Goal: Task Accomplishment & Management: Complete application form

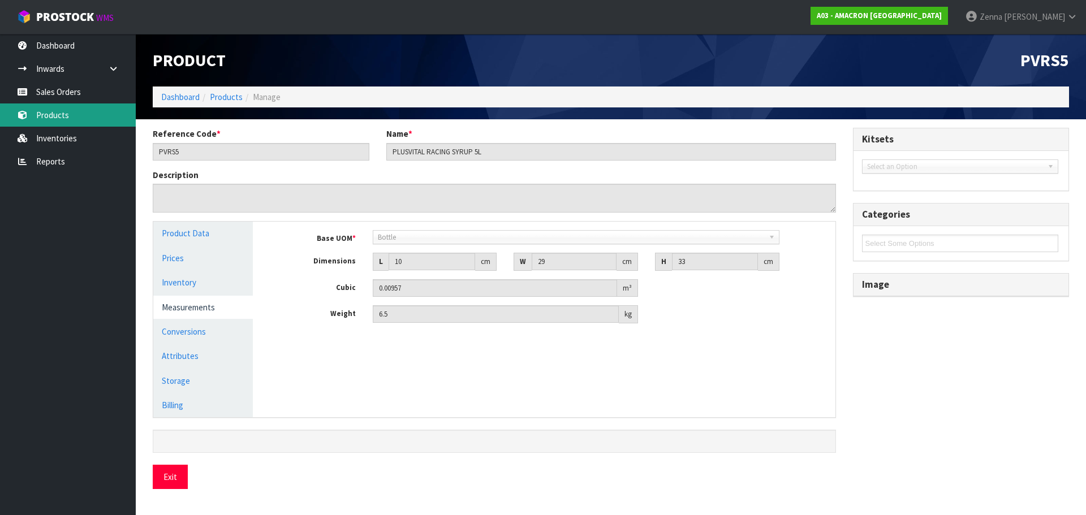
click at [84, 111] on link "Products" at bounding box center [68, 114] width 136 height 23
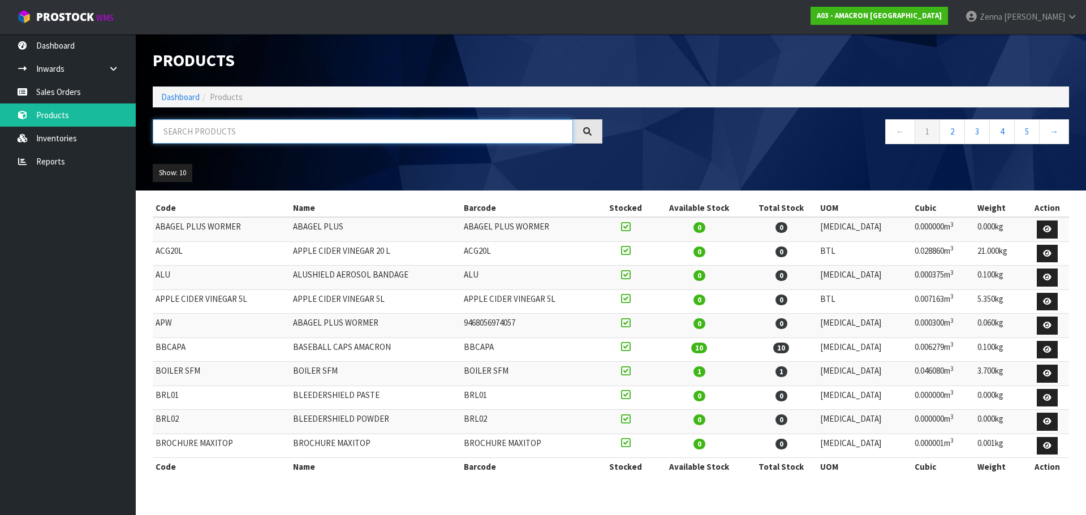
click at [280, 134] on input "text" at bounding box center [363, 131] width 420 height 24
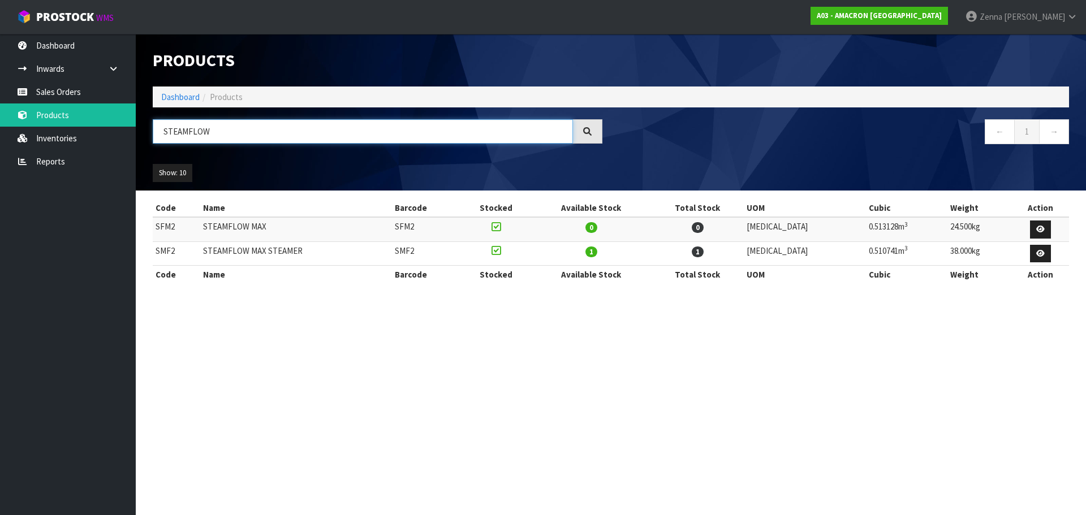
drag, startPoint x: 234, startPoint y: 133, endPoint x: 150, endPoint y: 137, distance: 83.8
click at [150, 137] on div "STEAMFLOW" at bounding box center [377, 135] width 467 height 33
type input "EQUEST"
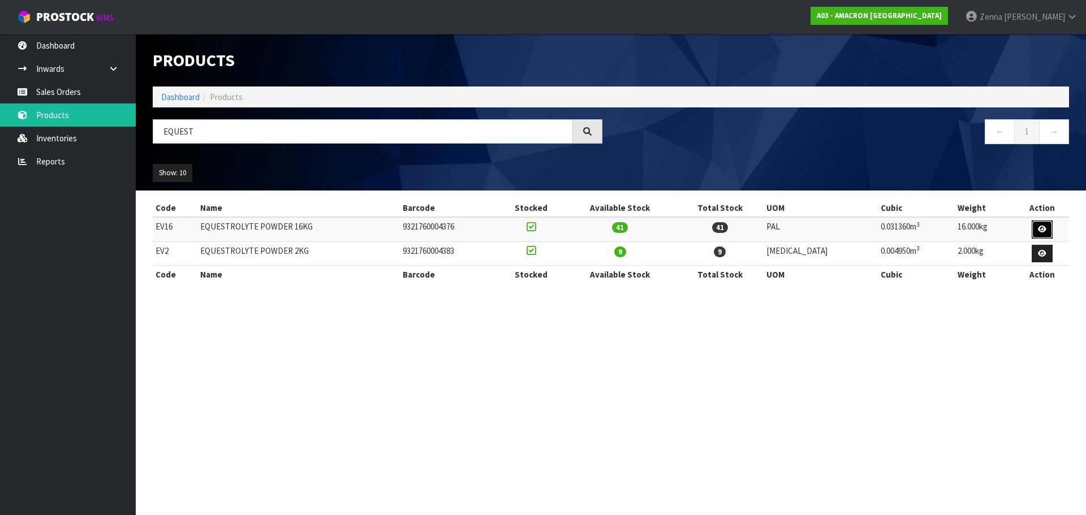
click at [1047, 227] on link at bounding box center [1042, 230] width 21 height 18
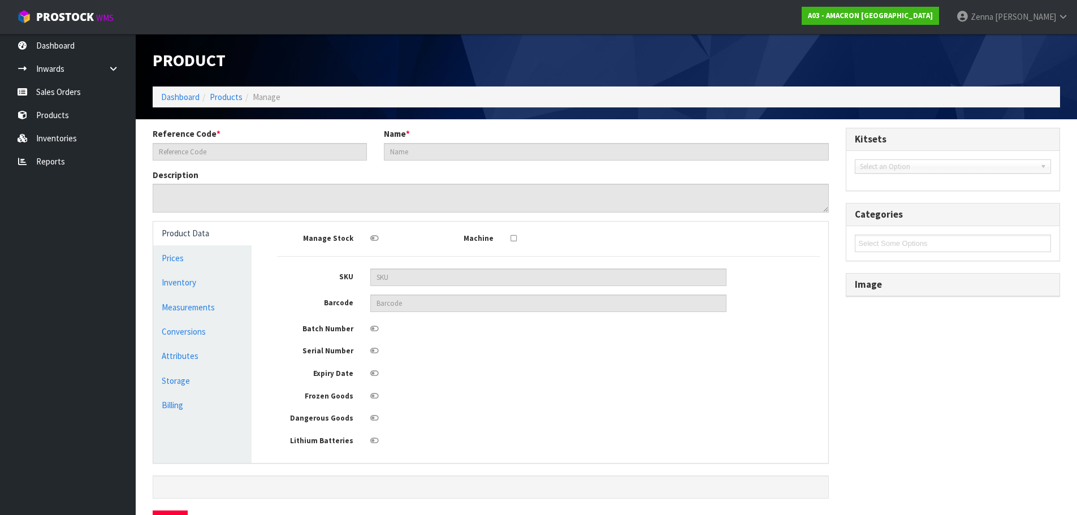
type input "EV16"
type input "EQUESTROLYTE POWDER 16KG"
type input "9321760004376"
type input "28"
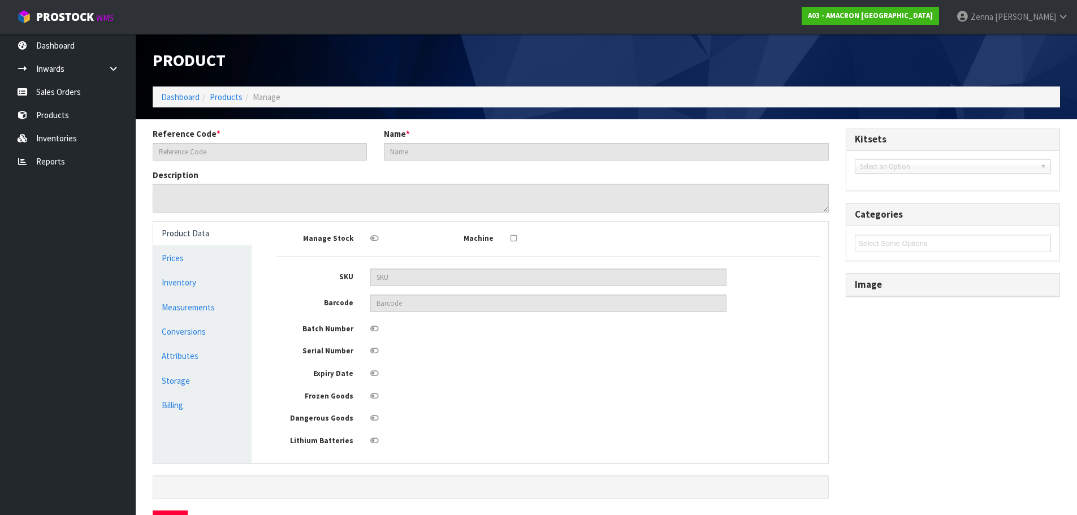
type input "40"
type input "0.03136"
type input "16"
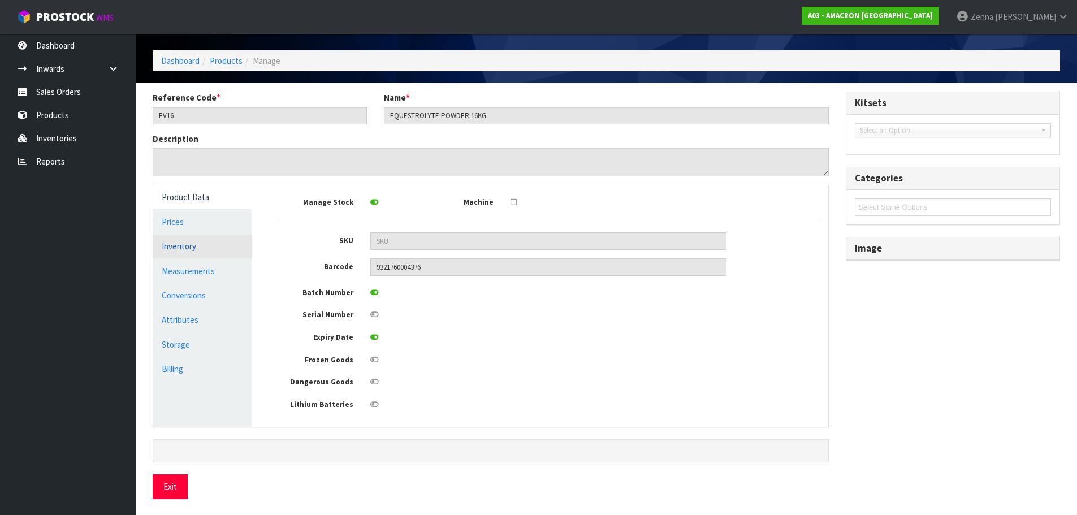
scroll to position [37, 0]
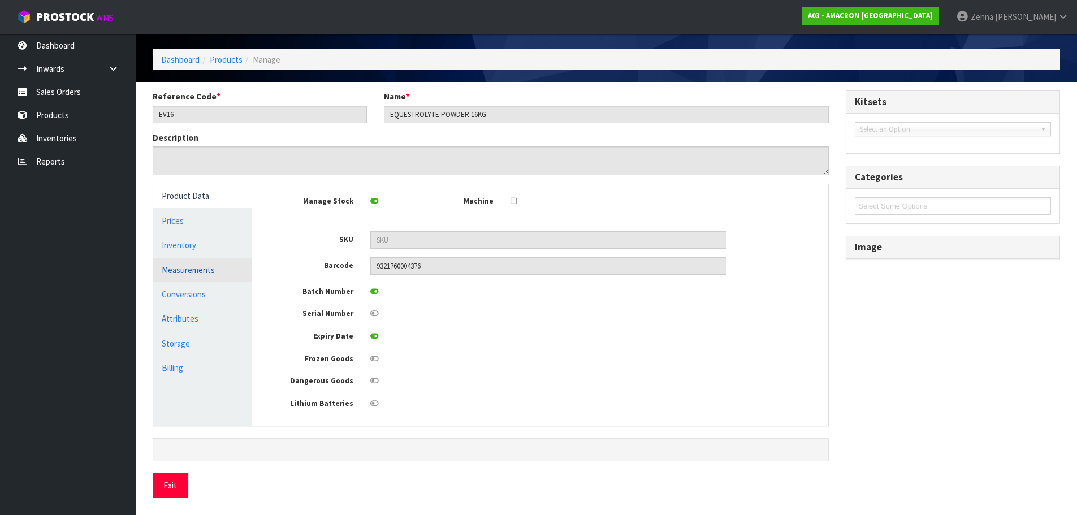
click at [180, 269] on link "Measurements" at bounding box center [202, 269] width 98 height 23
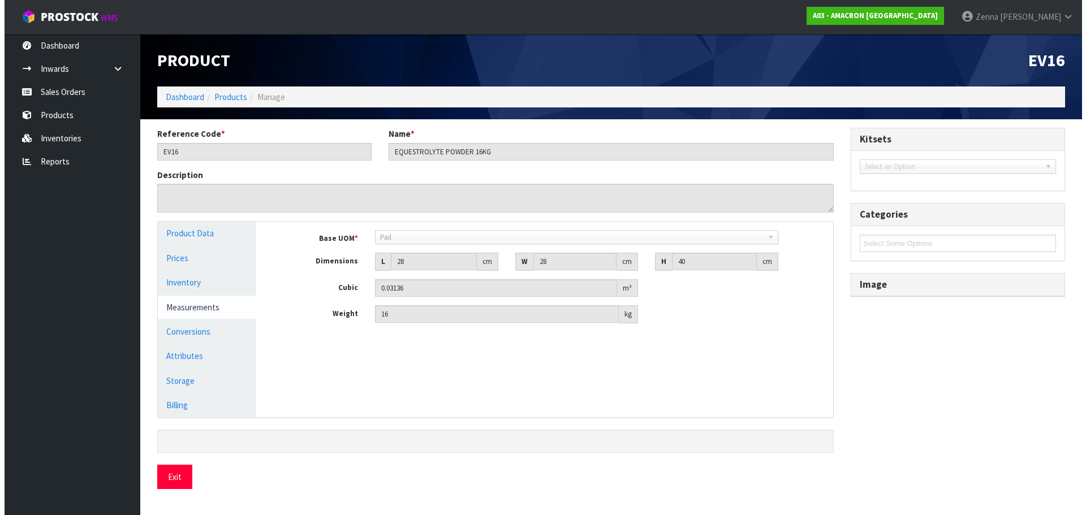
scroll to position [0, 0]
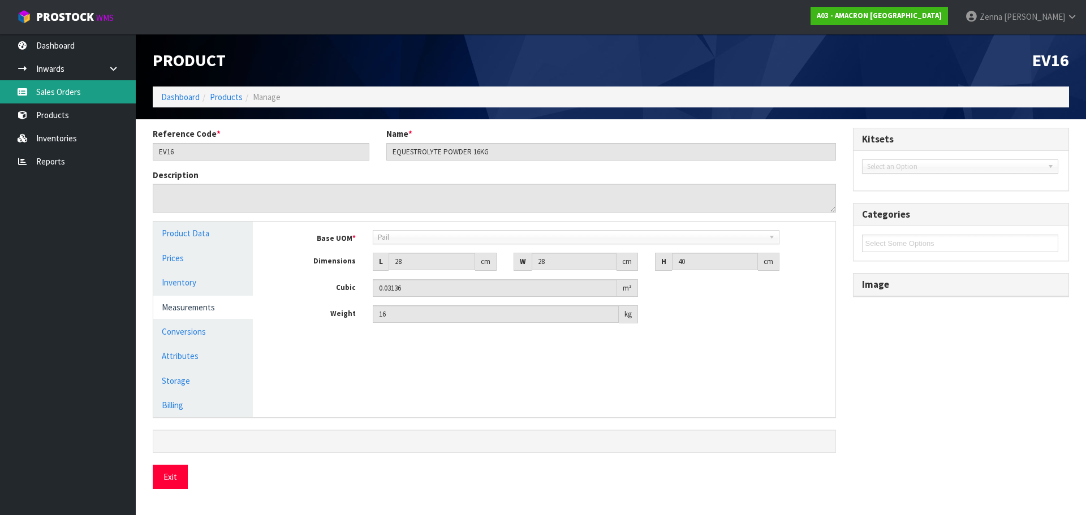
click at [49, 94] on link "Sales Orders" at bounding box center [68, 91] width 136 height 23
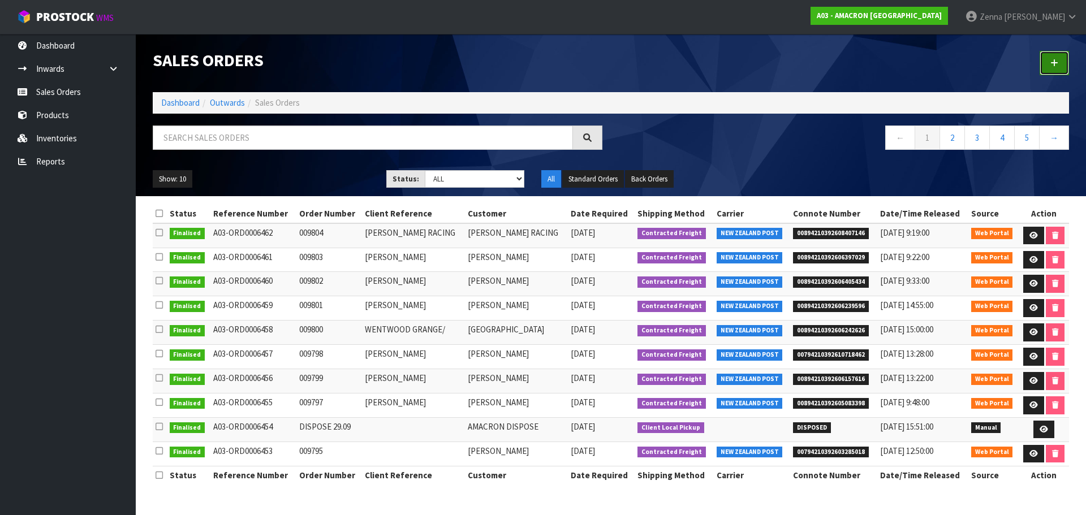
click at [1048, 53] on link at bounding box center [1053, 63] width 29 height 24
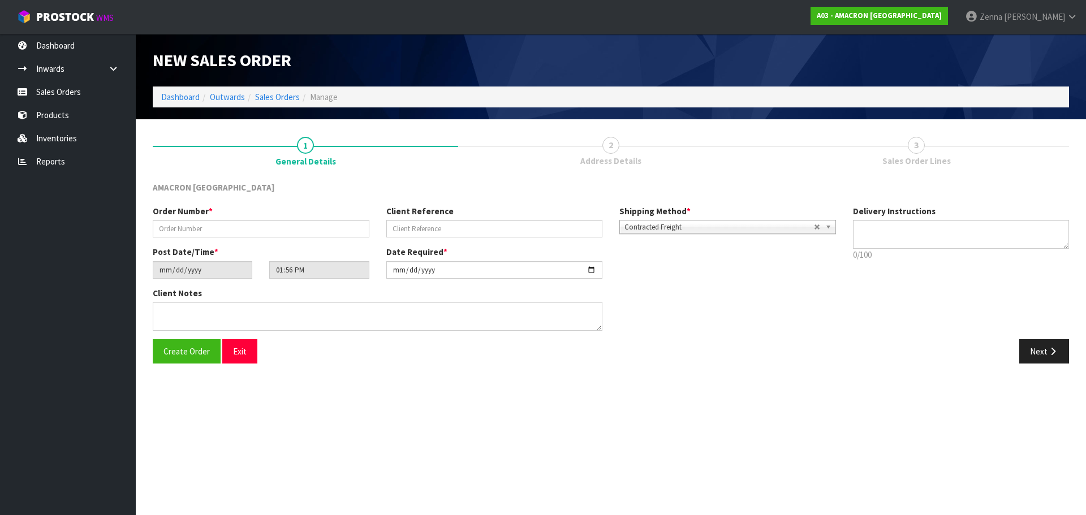
click at [346, 218] on div "Order Number *" at bounding box center [261, 221] width 234 height 32
click at [347, 225] on input "text" at bounding box center [261, 229] width 217 height 18
click at [308, 228] on input "text" at bounding box center [261, 229] width 217 height 18
type input "009808"
click at [511, 228] on input "text" at bounding box center [494, 229] width 217 height 18
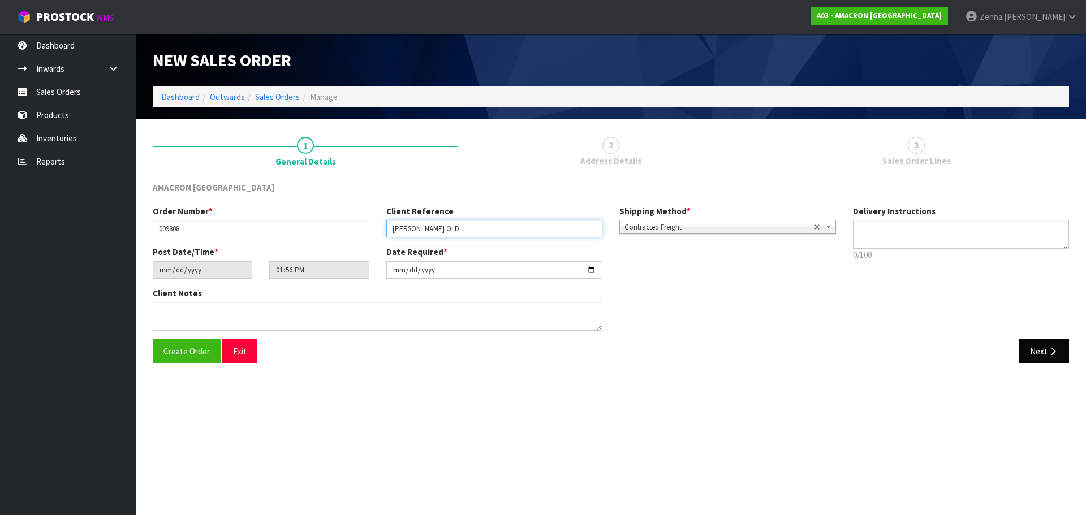
type input "[PERSON_NAME] OLD"
click at [1029, 344] on button "Next" at bounding box center [1044, 351] width 50 height 24
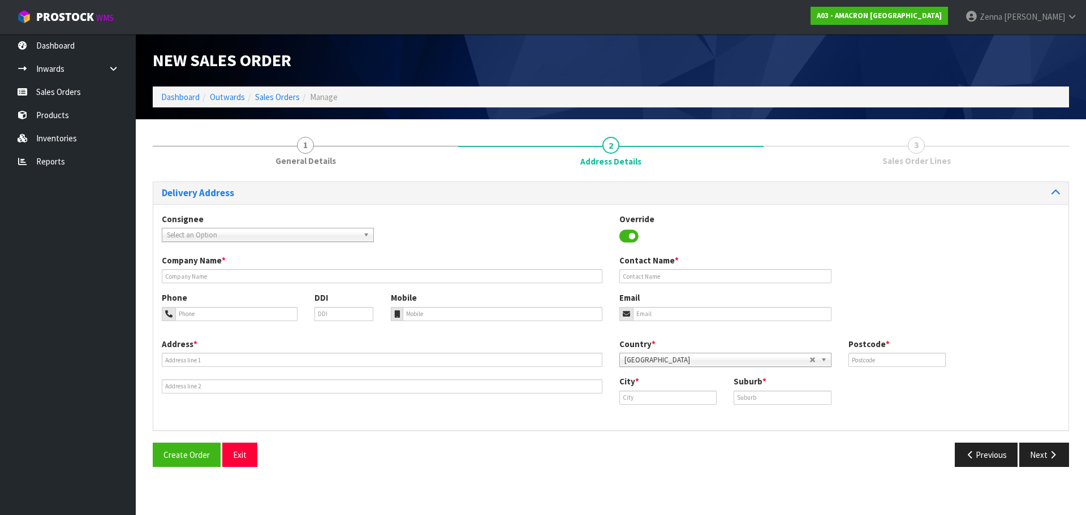
click at [276, 234] on span "Select an Option" at bounding box center [263, 235] width 192 height 14
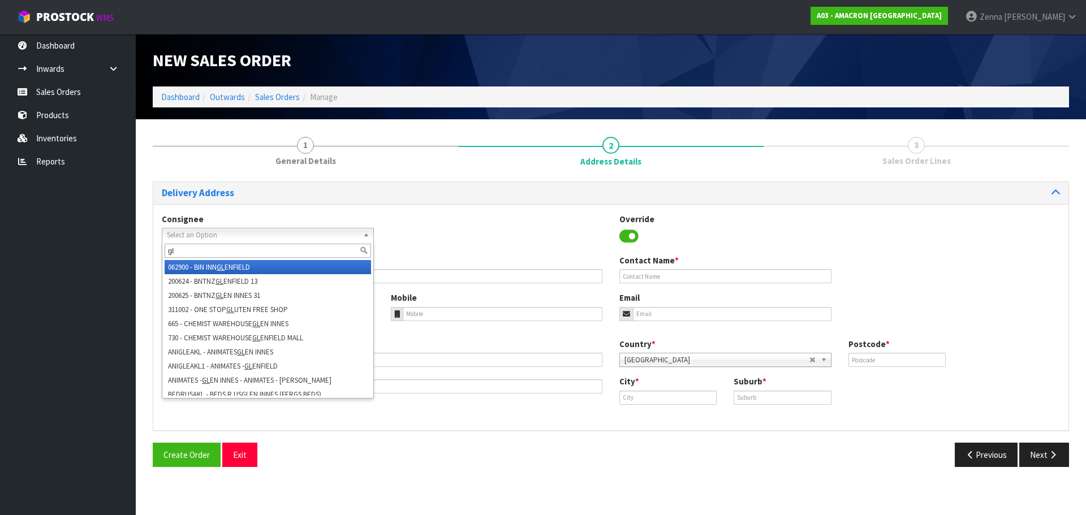
type input "g"
click at [413, 221] on div "Consignee 000001.BAY MECHANICS - BAY MECHANICS 000001A - BRAKE & TRANSMISSION N…" at bounding box center [610, 233] width 915 height 41
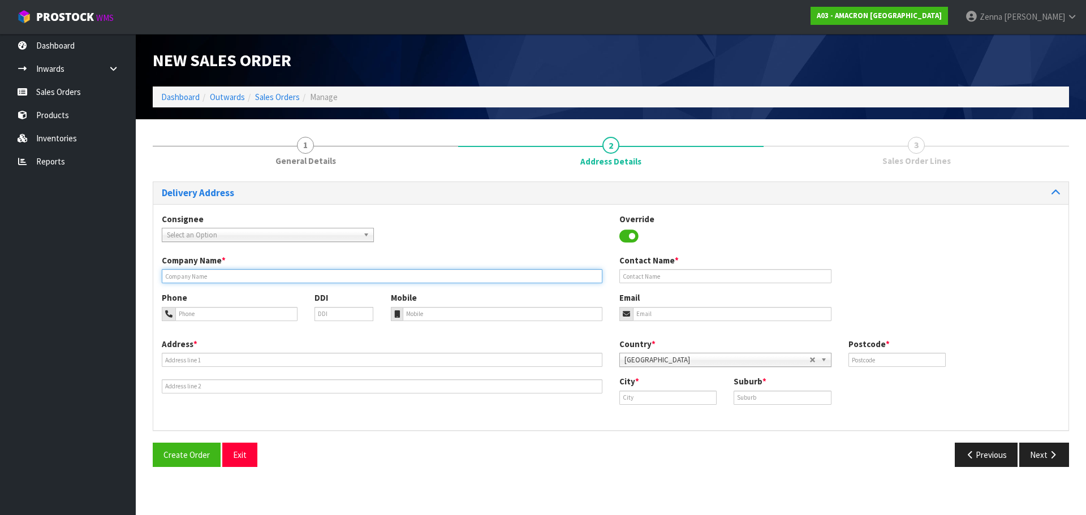
click at [319, 277] on input "text" at bounding box center [382, 276] width 441 height 14
type input "[PERSON_NAME]"
click at [201, 318] on input "tel" at bounding box center [236, 314] width 122 height 14
type input "0274958609"
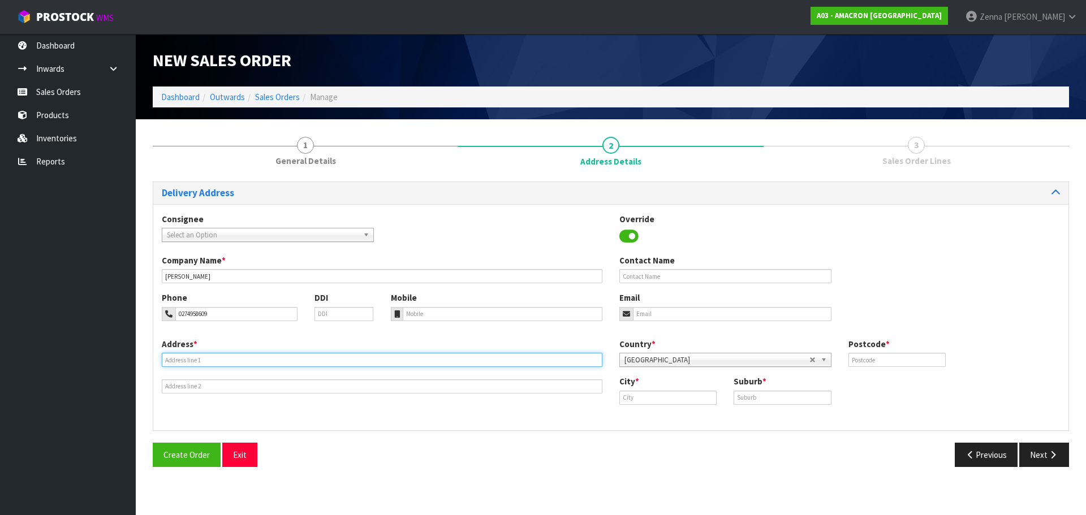
click at [231, 364] on input "text" at bounding box center [382, 360] width 441 height 14
type input "[GEOGRAPHIC_DATA] 27 RD 3"
click at [675, 395] on input "text" at bounding box center [667, 398] width 97 height 14
click at [905, 363] on input "text" at bounding box center [896, 360] width 97 height 14
type input "3473"
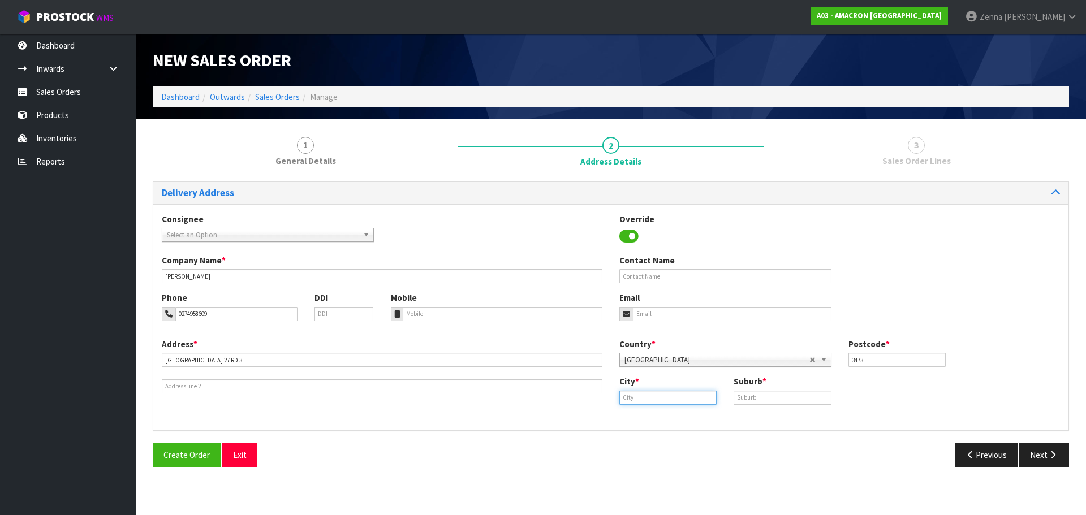
click at [672, 401] on input "text" at bounding box center [667, 398] width 97 height 14
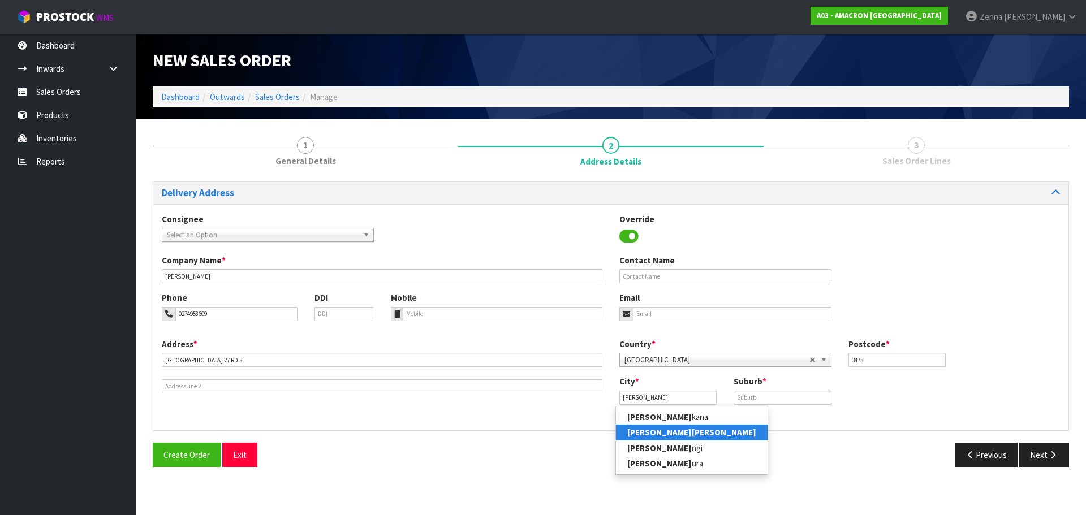
click at [671, 429] on link "[PERSON_NAME]" at bounding box center [692, 432] width 152 height 15
type input "Matamata"
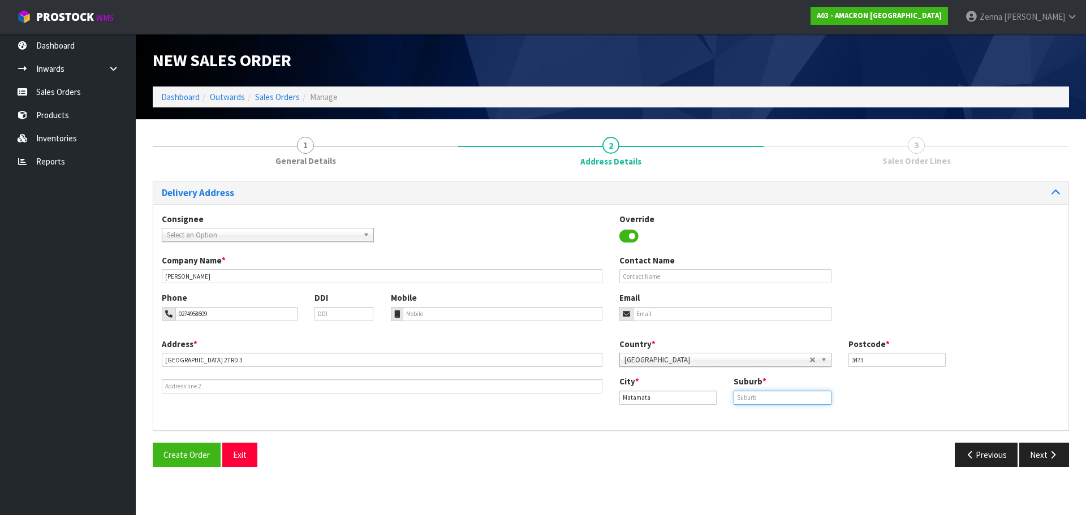
click at [816, 395] on input "text" at bounding box center [781, 398] width 97 height 14
type input "MATAMATA"
click at [1055, 451] on icon "button" at bounding box center [1052, 455] width 11 height 8
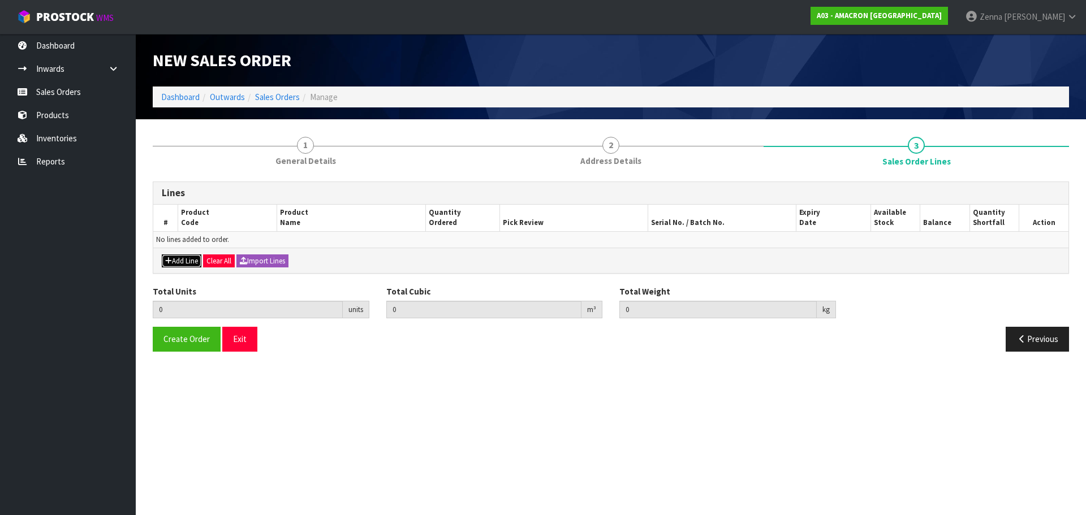
click at [172, 261] on button "Add Line" at bounding box center [182, 261] width 40 height 14
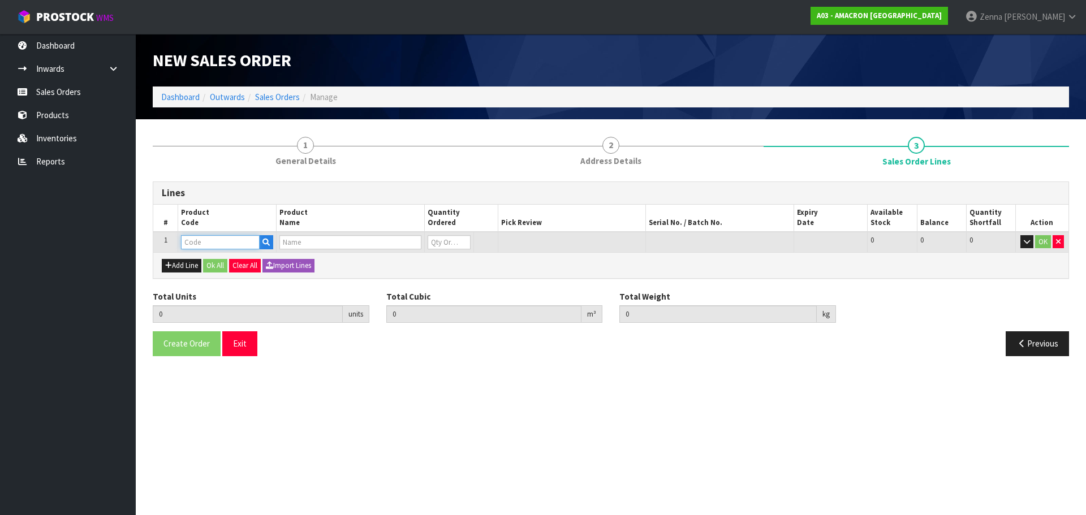
click at [218, 239] on input "text" at bounding box center [220, 242] width 79 height 14
click at [188, 244] on input "text" at bounding box center [220, 242] width 79 height 14
type input "EV"
click at [198, 260] on strong "EV" at bounding box center [197, 261] width 9 height 11
type input "EV16"
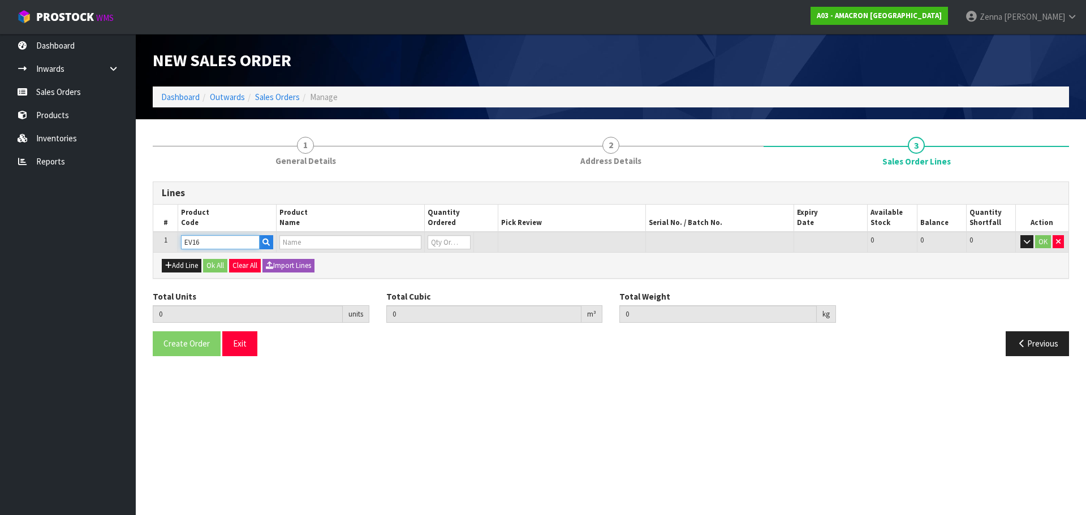
type input "0.000000"
type input "0.000"
type input "EQUESTROLYTE POWDER 16KG"
type input "0"
type input "1"
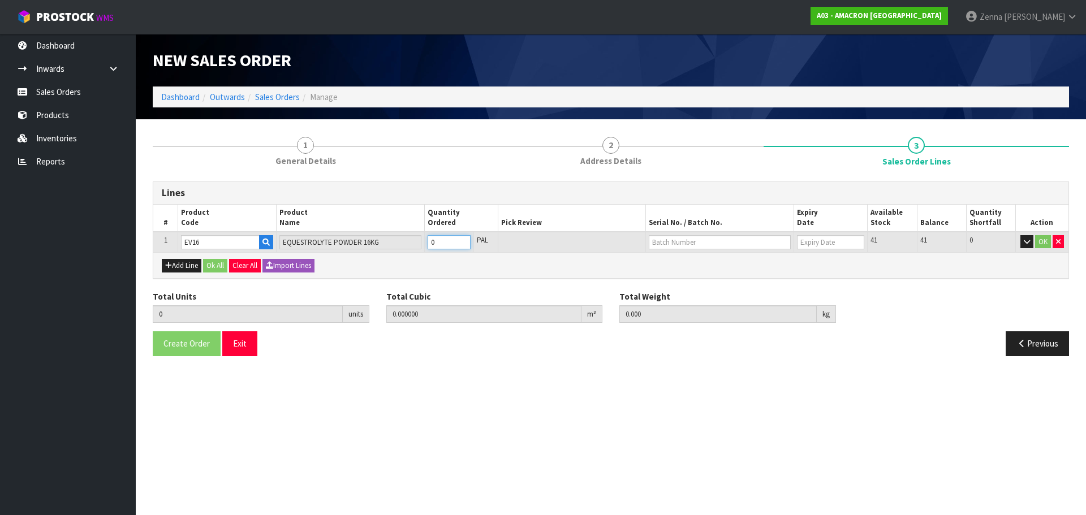
type input "0.03136"
type input "16"
type input "1"
click at [464, 239] on input "1" at bounding box center [449, 242] width 43 height 14
type input "2"
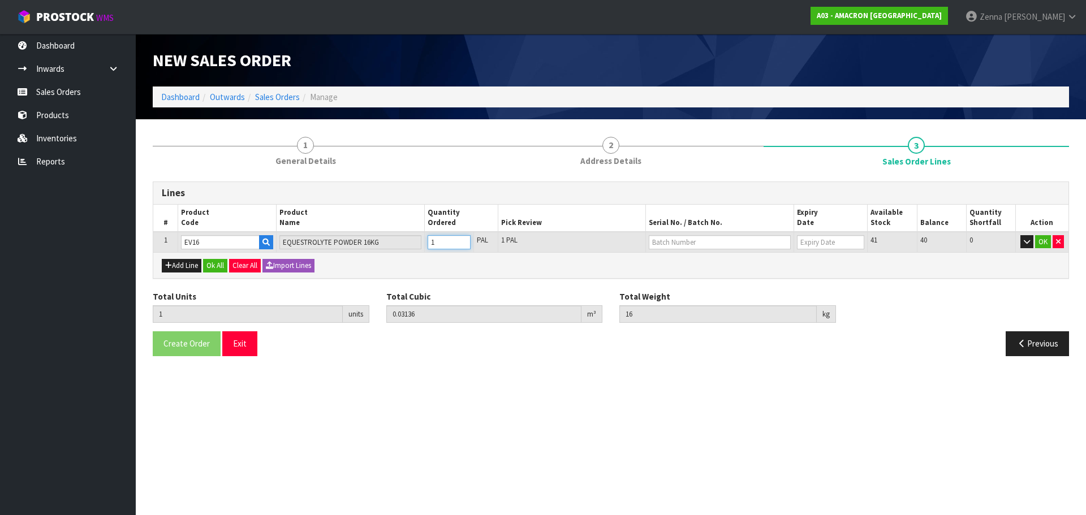
type input "0.06272"
type input "32"
type input "2"
click at [464, 239] on input "2" at bounding box center [449, 242] width 43 height 14
click at [688, 243] on input "text" at bounding box center [719, 242] width 141 height 14
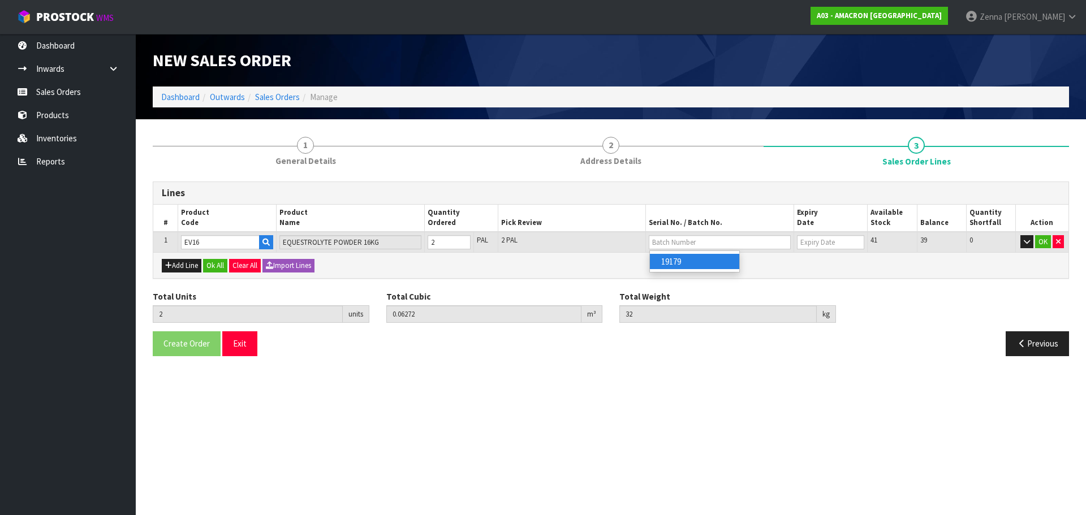
click at [711, 269] on link "19179" at bounding box center [694, 261] width 89 height 15
type input "19179"
type input "[DATE]"
click at [1042, 241] on button "OK" at bounding box center [1043, 242] width 16 height 14
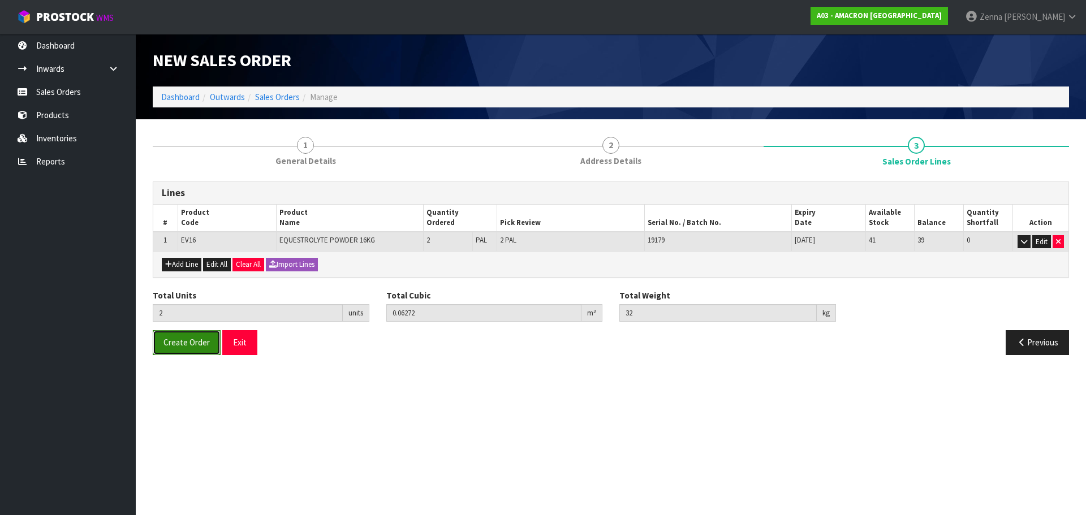
click at [184, 347] on span "Create Order" at bounding box center [186, 342] width 46 height 11
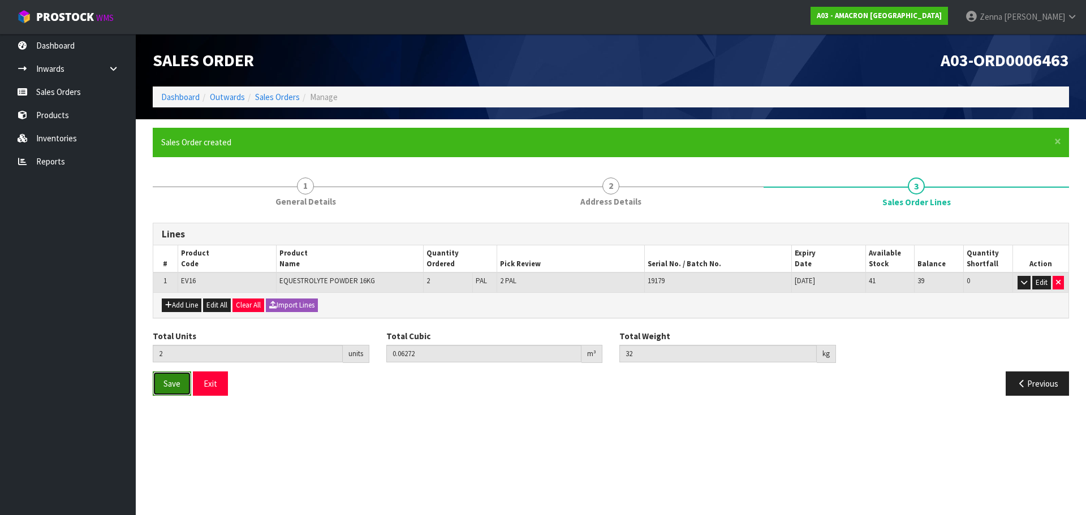
click at [182, 390] on button "Save" at bounding box center [172, 384] width 38 height 24
click at [117, 122] on link "Products" at bounding box center [68, 114] width 136 height 23
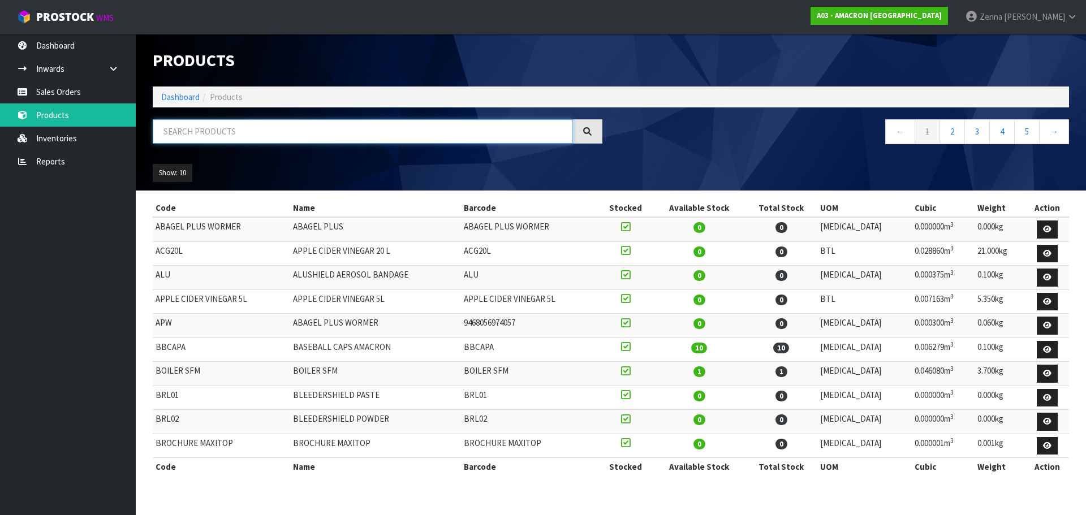
click at [347, 138] on input "text" at bounding box center [363, 131] width 420 height 24
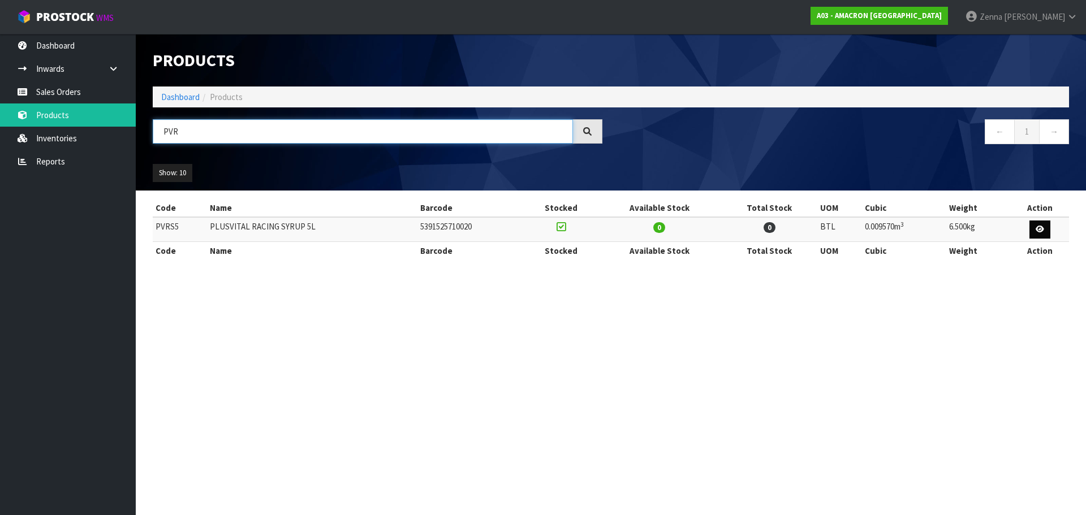
type input "PVR"
click at [1033, 233] on link at bounding box center [1039, 230] width 21 height 18
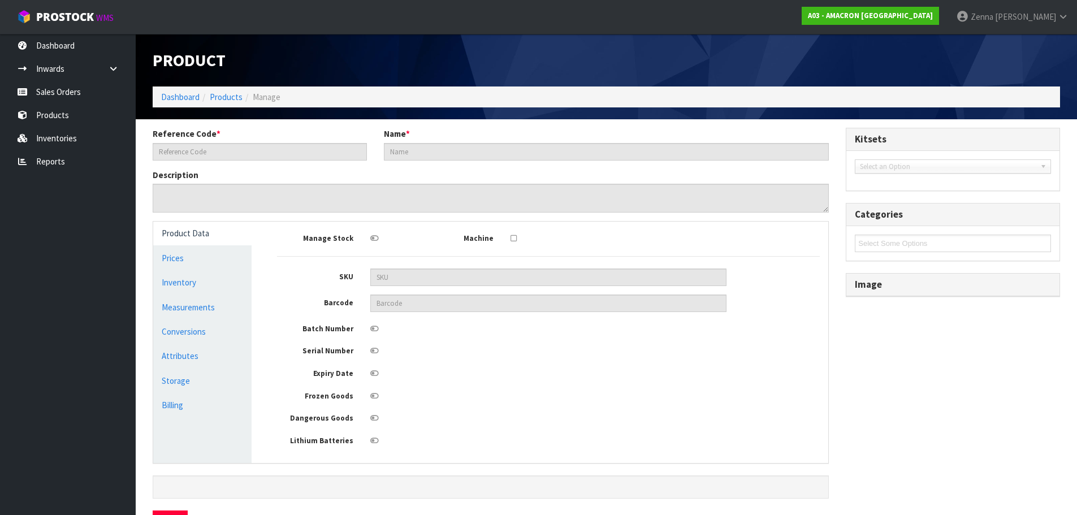
type input "PVRS5"
type input "PLUSVITAL RACING SYRUP 5L"
type input "5391525710020"
click at [187, 309] on link "Measurements" at bounding box center [202, 307] width 98 height 23
